Goal: Task Accomplishment & Management: Manage account settings

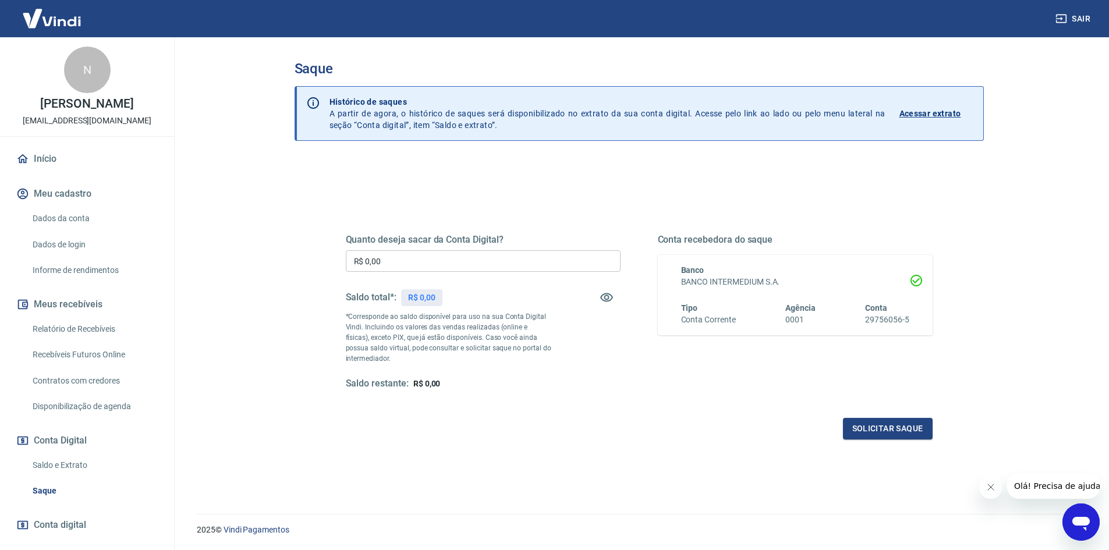
click at [455, 312] on p "*Corresponde ao saldo disponível para uso na sua Conta Digital Vindi. Incluindo…" at bounding box center [449, 337] width 206 height 52
